Goal: Task Accomplishment & Management: Manage account settings

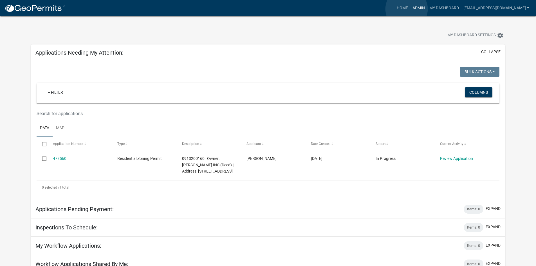
click at [410, 9] on link "Admin" at bounding box center [418, 8] width 17 height 11
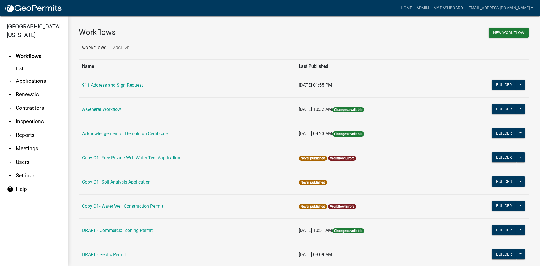
click at [34, 74] on link "arrow_drop_down Applications" at bounding box center [34, 81] width 68 height 14
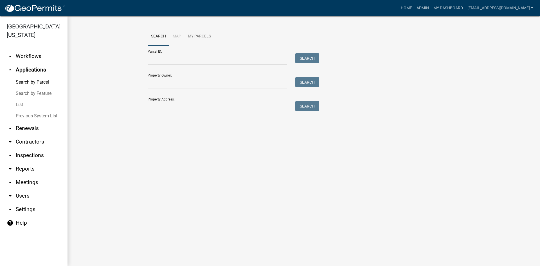
click at [35, 63] on link "arrow_drop_up Applications" at bounding box center [34, 70] width 68 height 14
click at [10, 66] on icon "arrow_drop_up" at bounding box center [10, 69] width 7 height 7
click at [18, 99] on link "List" at bounding box center [34, 104] width 68 height 11
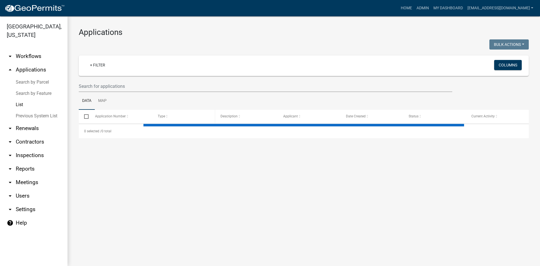
select select "3: 100"
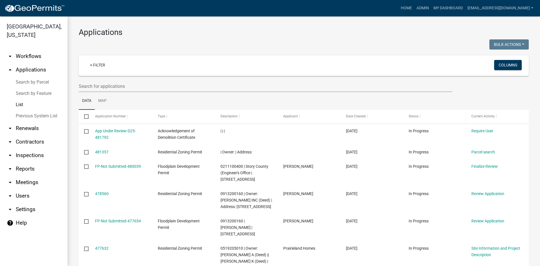
click at [421, 115] on span at bounding box center [420, 116] width 3 height 4
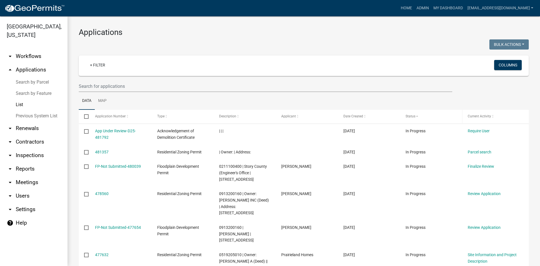
click at [418, 116] on span at bounding box center [416, 116] width 3 height 4
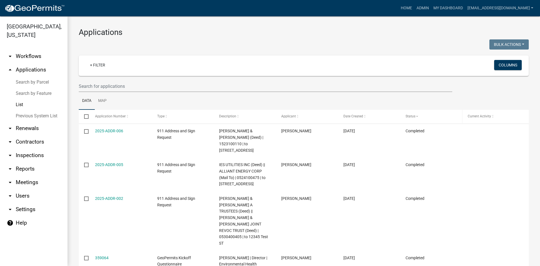
click at [418, 116] on span at bounding box center [416, 116] width 3 height 4
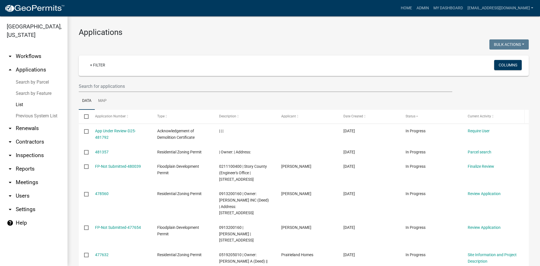
click at [492, 115] on span at bounding box center [492, 116] width 3 height 4
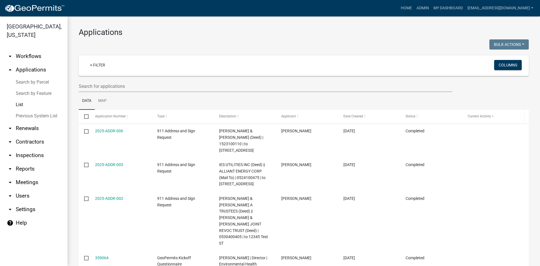
click at [492, 114] on div "Current Activity" at bounding box center [493, 117] width 51 height 6
click at [494, 117] on span at bounding box center [492, 116] width 3 height 4
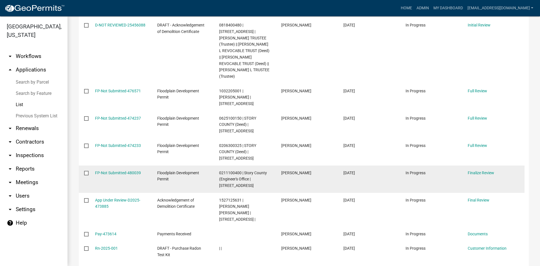
scroll to position [563, 0]
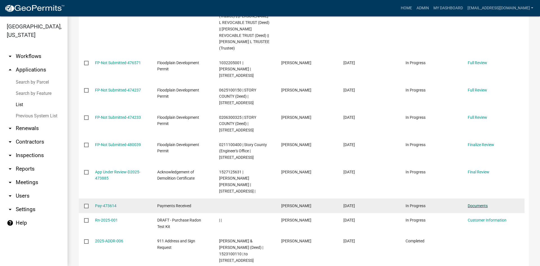
click at [478, 203] on link "Documents" at bounding box center [478, 205] width 20 height 5
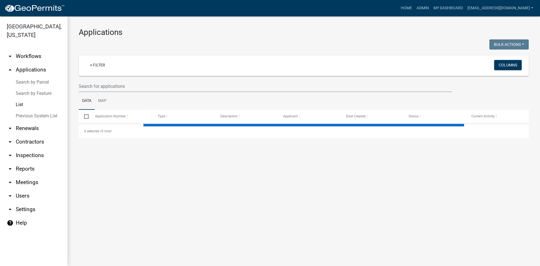
select select "3: 100"
